Goal: Find specific page/section: Find specific page/section

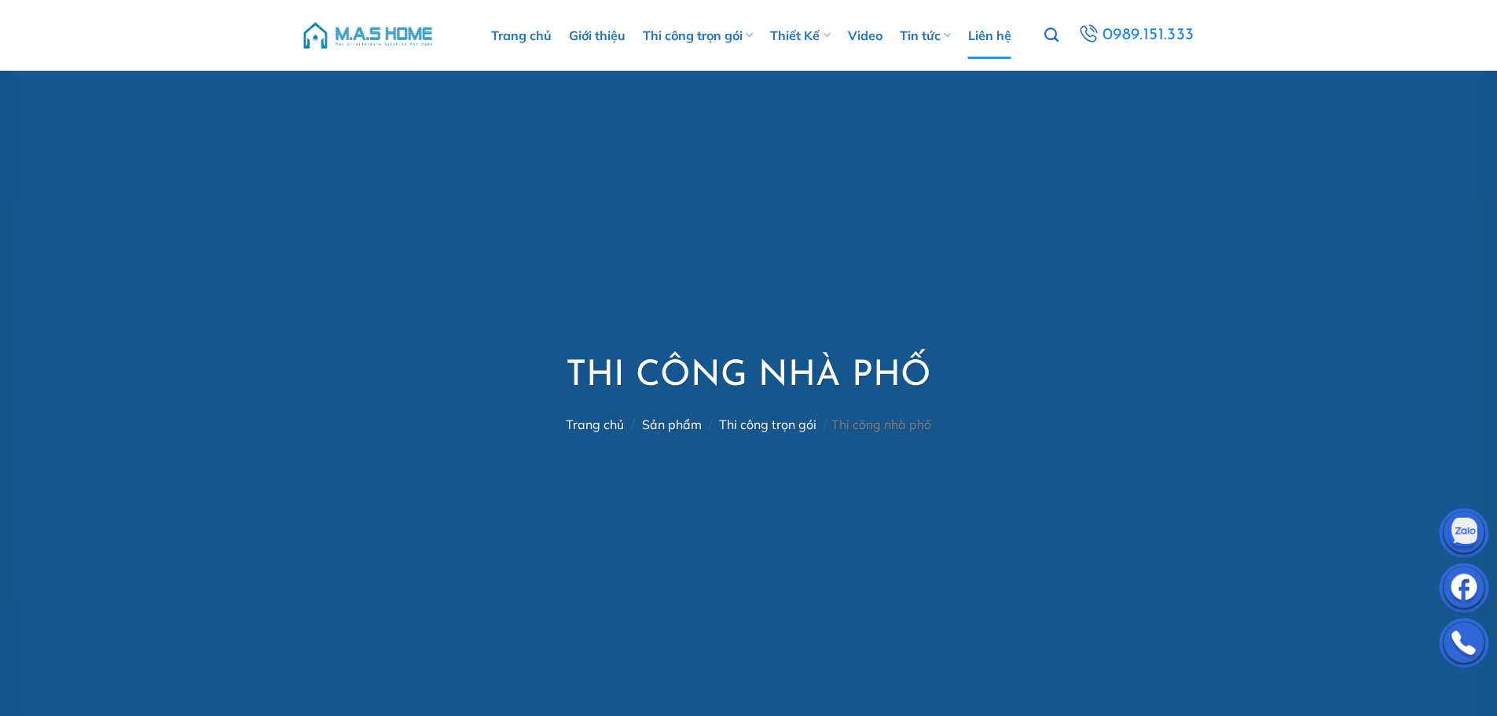
click at [998, 39] on link "Liên hệ" at bounding box center [989, 35] width 43 height 47
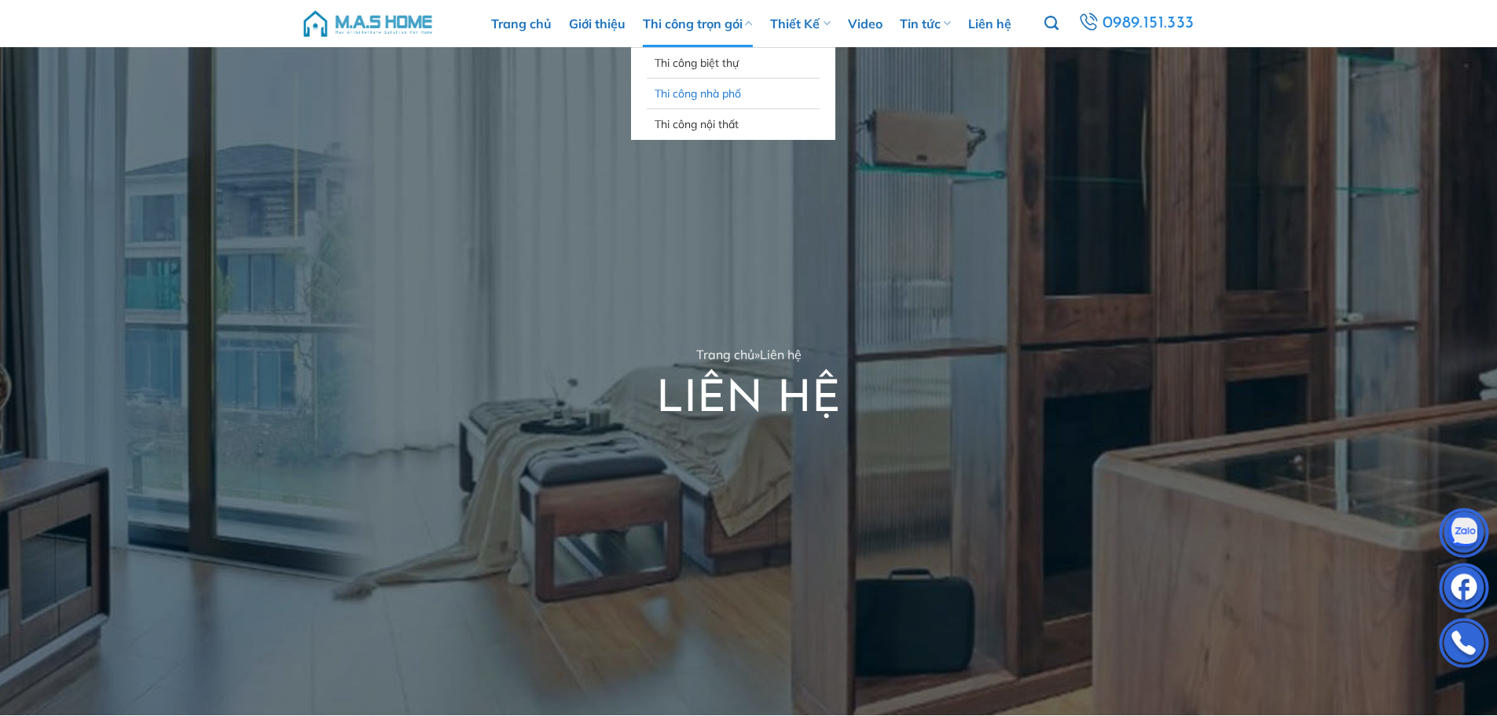
click at [704, 89] on link "Thi công nhà phố" at bounding box center [733, 94] width 157 height 30
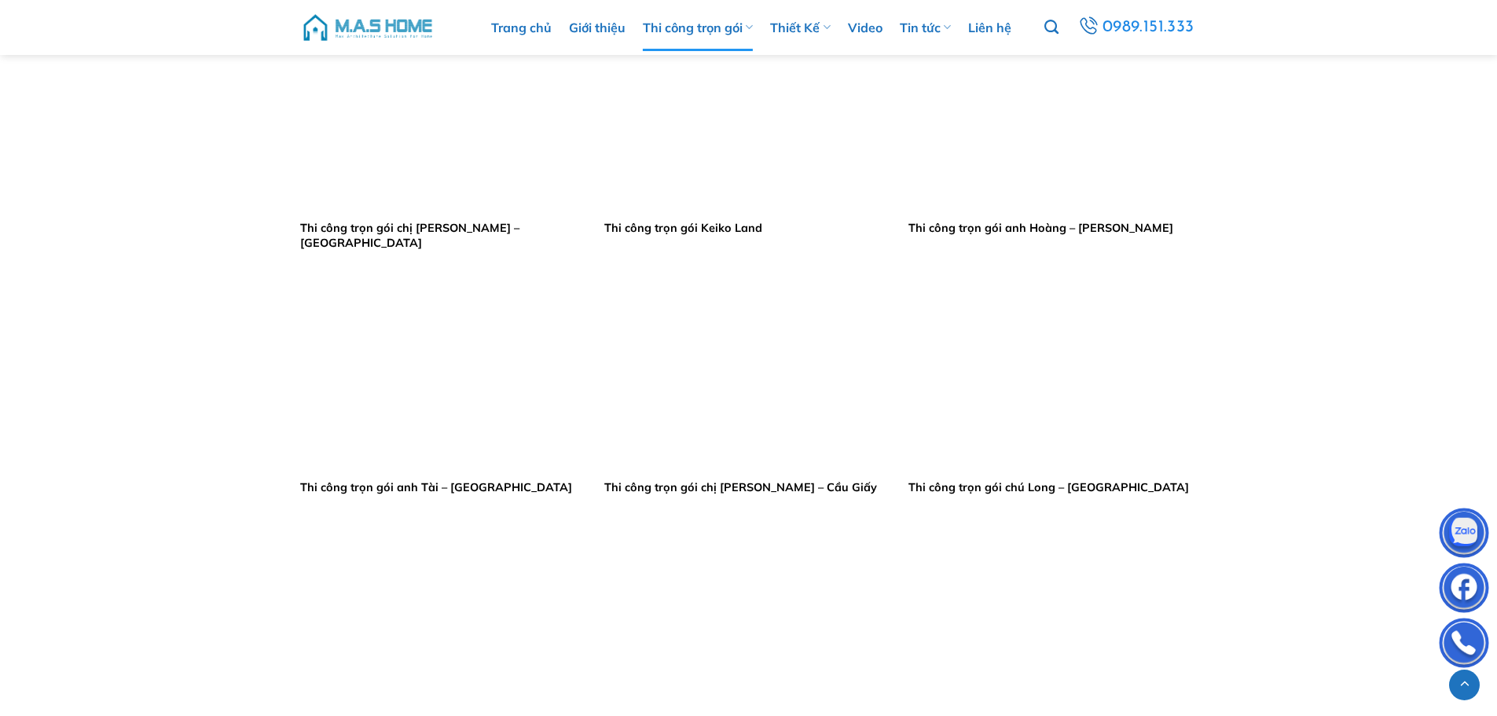
scroll to position [1887, 0]
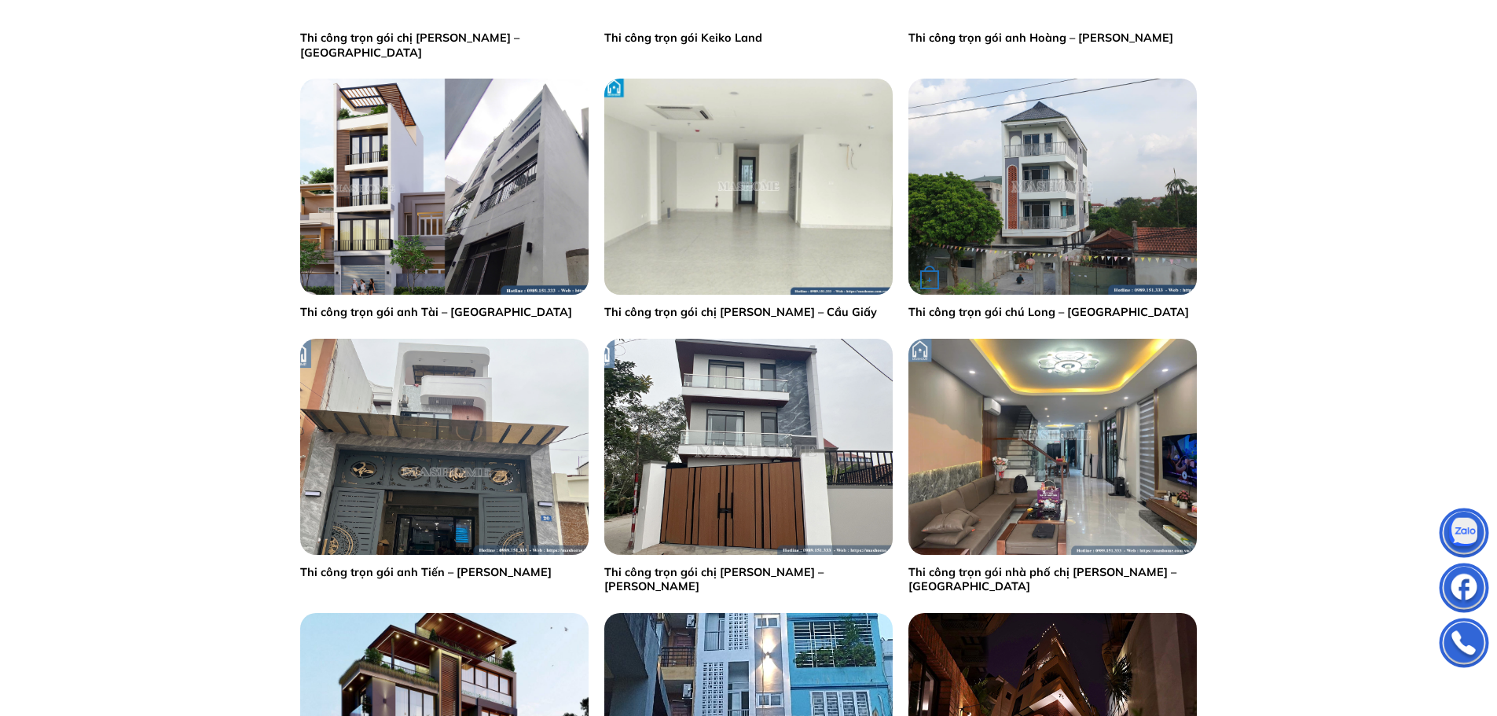
scroll to position [1887, 0]
